Goal: Check status

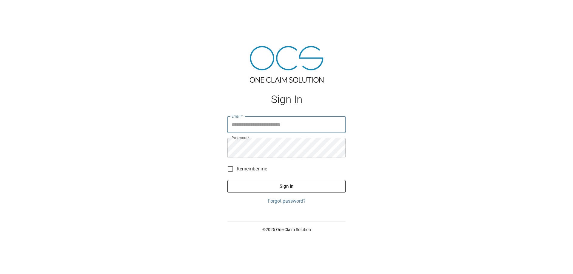
type input "**********"
click at [310, 193] on button "Sign In" at bounding box center [287, 186] width 118 height 13
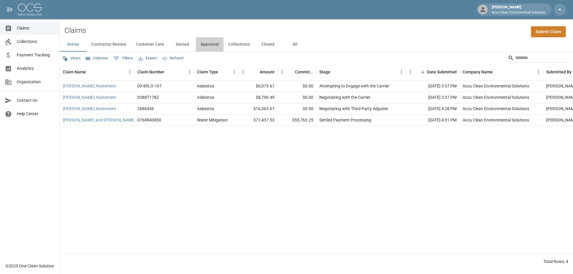
click at [224, 50] on button "Appraisal" at bounding box center [210, 44] width 28 height 14
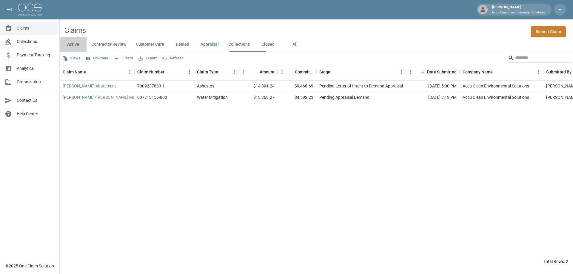
click at [79, 51] on button "Active" at bounding box center [73, 44] width 27 height 14
